Goal: Navigation & Orientation: Find specific page/section

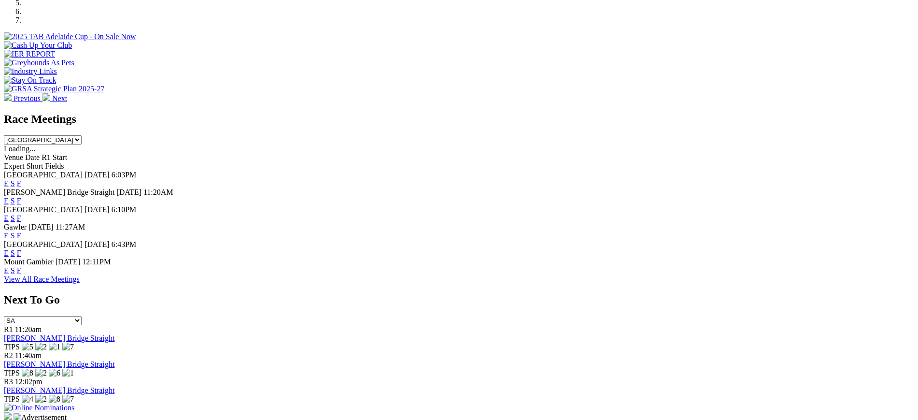
scroll to position [344, 0]
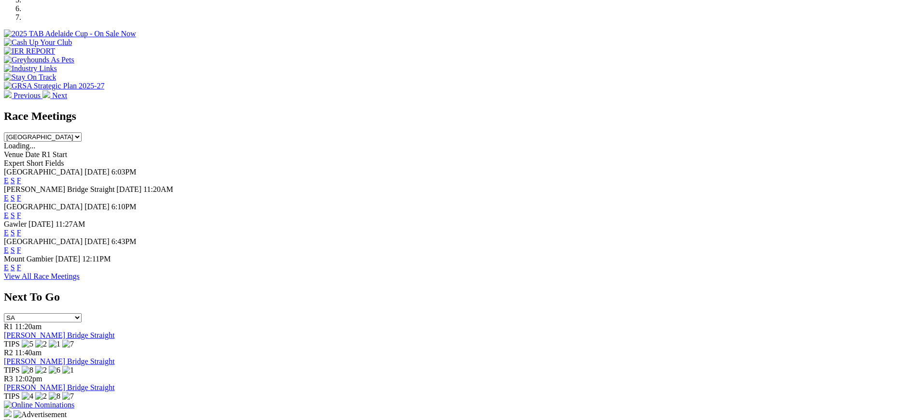
click at [21, 194] on link "F" at bounding box center [19, 198] width 4 height 8
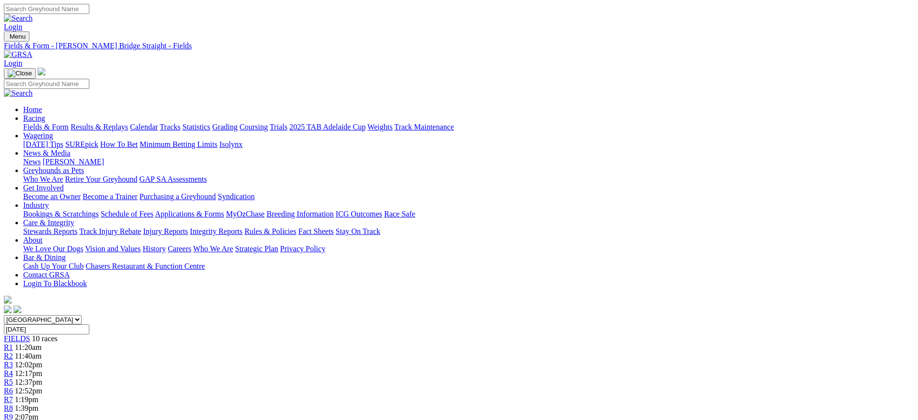
click at [77, 227] on link "Stewards Reports" at bounding box center [50, 231] width 54 height 8
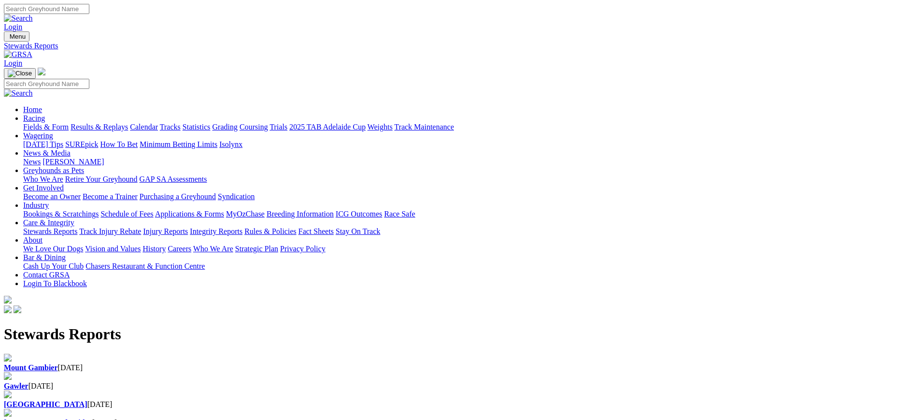
click at [294, 325] on h1 "Stewards Reports" at bounding box center [459, 334] width 910 height 18
click at [300, 382] on div "Gawler 31 Aug 2025" at bounding box center [459, 386] width 910 height 9
click at [32, 50] on img at bounding box center [18, 54] width 28 height 9
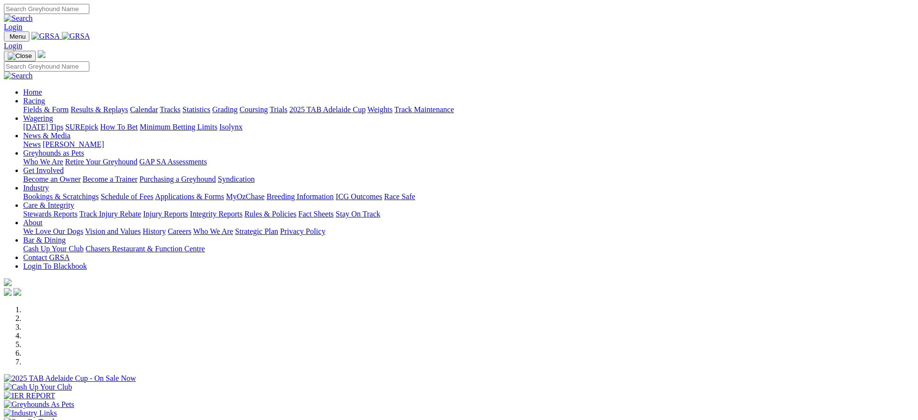
scroll to position [381, 0]
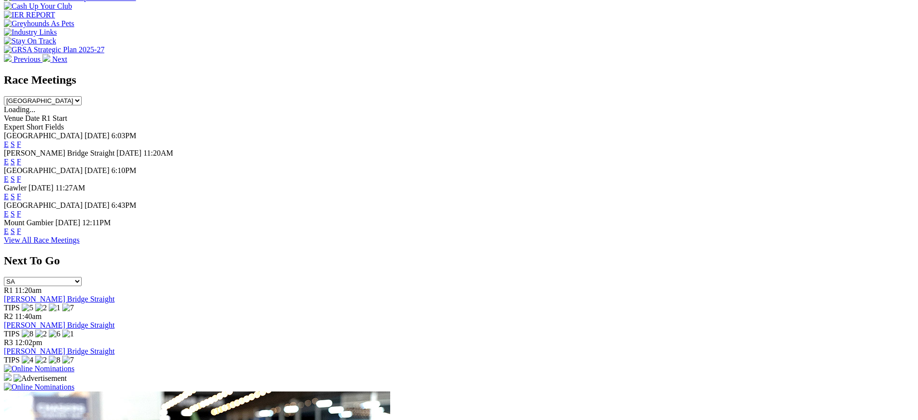
click at [21, 210] on link "F" at bounding box center [19, 214] width 4 height 8
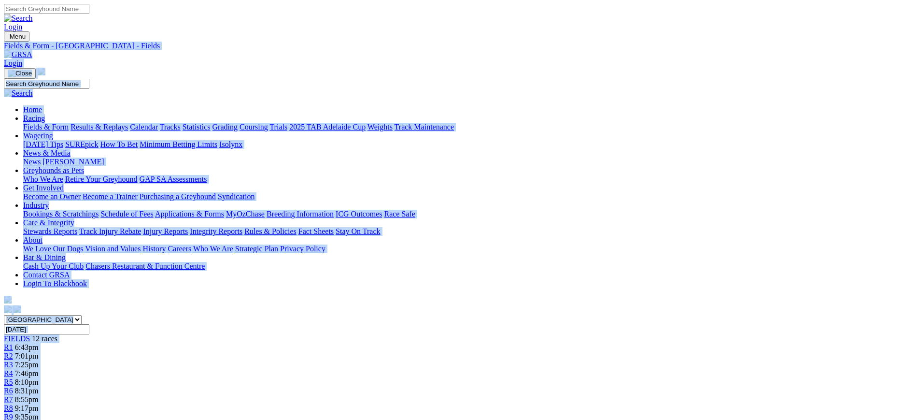
drag, startPoint x: 915, startPoint y: 286, endPoint x: 927, endPoint y: -66, distance: 351.8
click at [134, 39] on nav "Menu Fields & Form - Angle Park - Fields Login Home Racing Fields & Form Result…" at bounding box center [459, 173] width 910 height 284
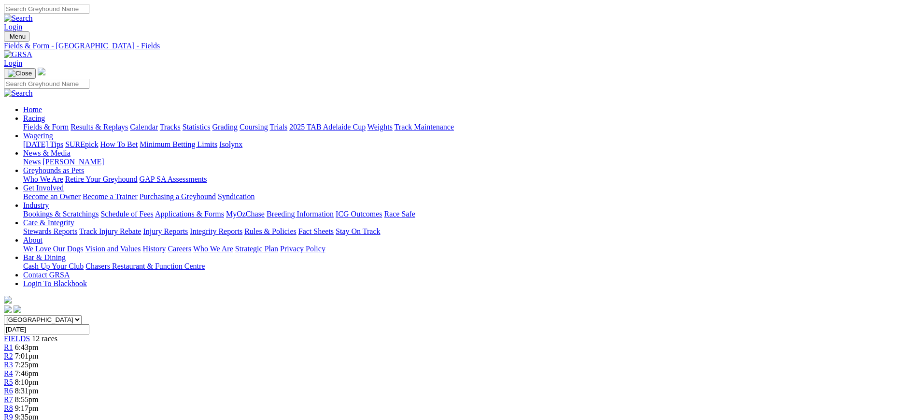
click at [32, 50] on img at bounding box center [18, 54] width 28 height 9
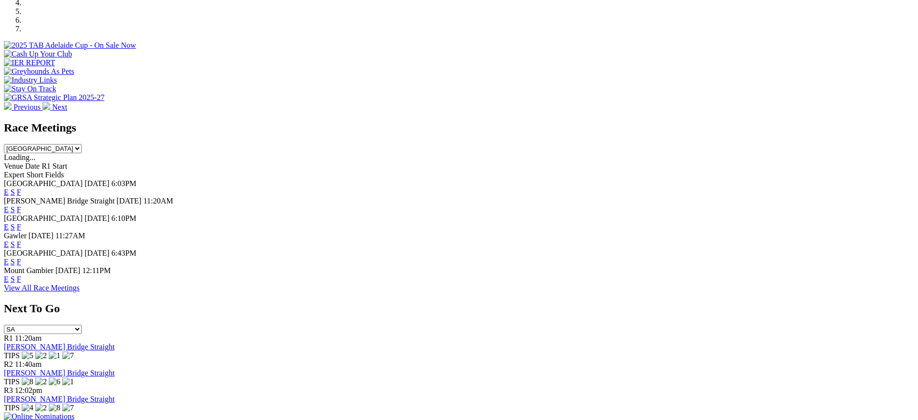
scroll to position [341, 0]
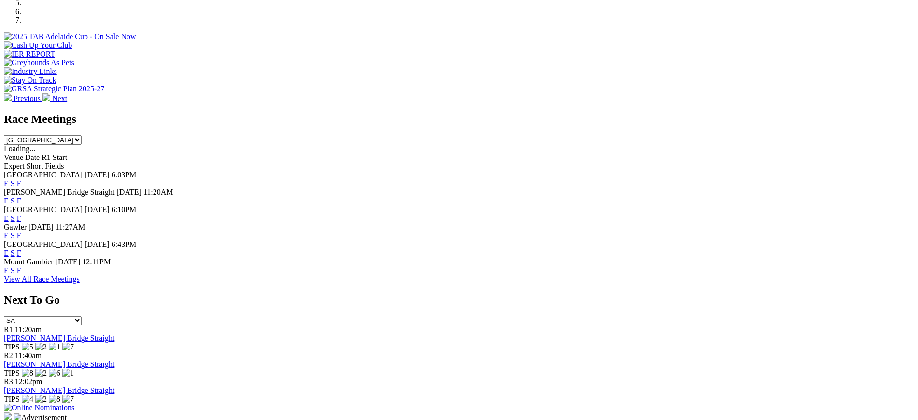
click at [21, 231] on link "F" at bounding box center [19, 235] width 4 height 8
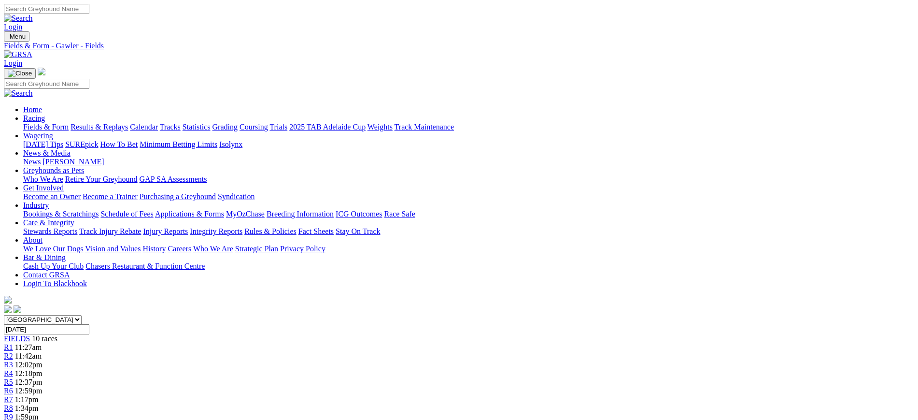
click at [32, 50] on img at bounding box center [18, 54] width 28 height 9
